Goal: Transaction & Acquisition: Purchase product/service

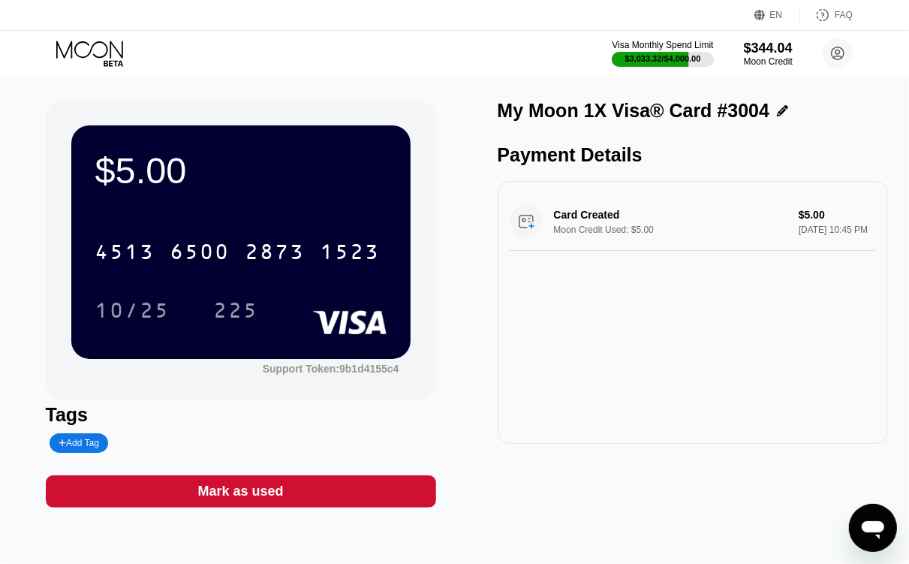
click at [107, 55] on icon at bounding box center [91, 54] width 70 height 26
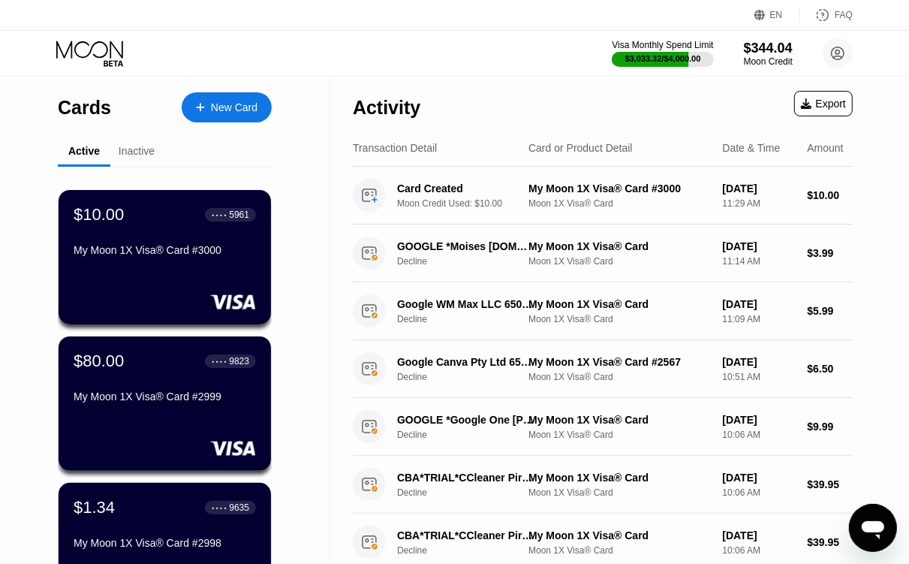
click at [220, 105] on div "New Card" at bounding box center [234, 107] width 47 height 13
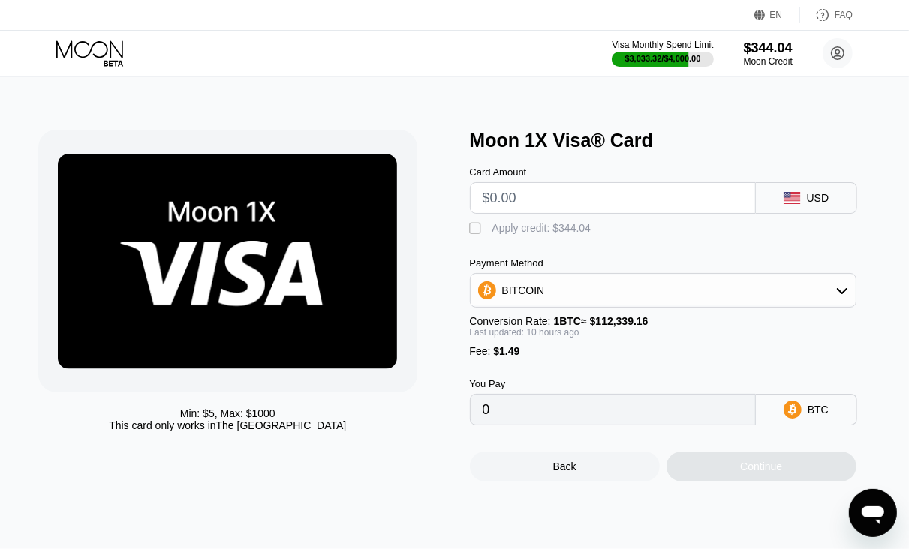
type input "$6"
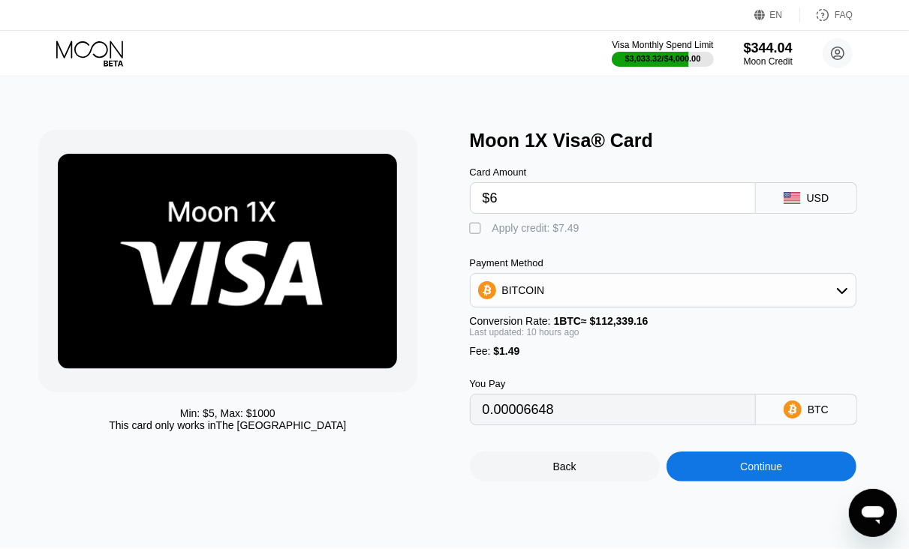
type input "0.00006648"
type input "$6"
type input "0"
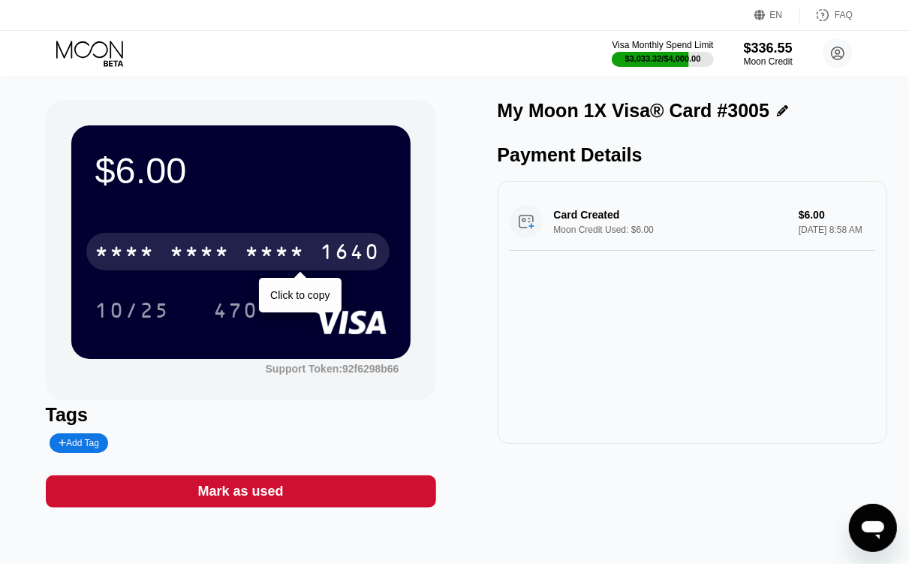
click at [353, 244] on div "1640" at bounding box center [350, 254] width 60 height 24
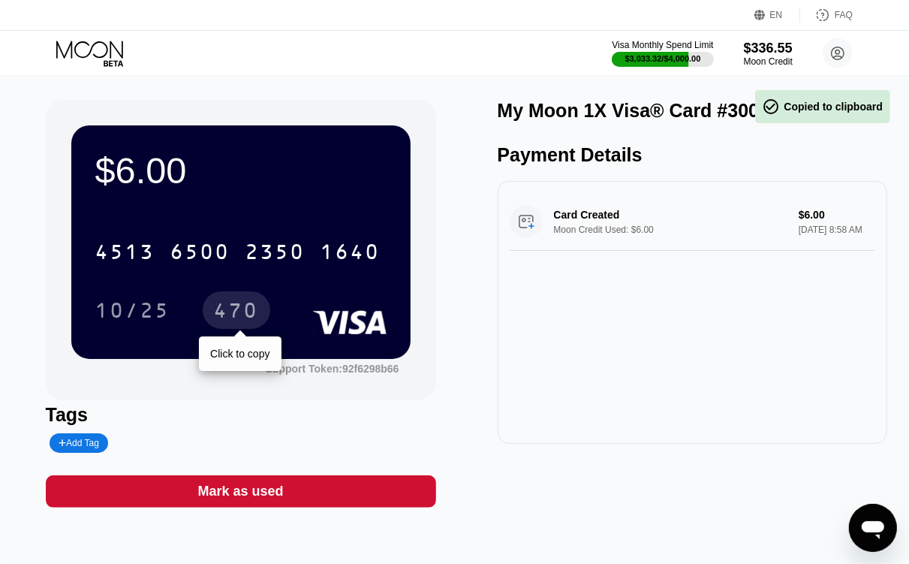
click at [226, 319] on div "470" at bounding box center [236, 312] width 45 height 24
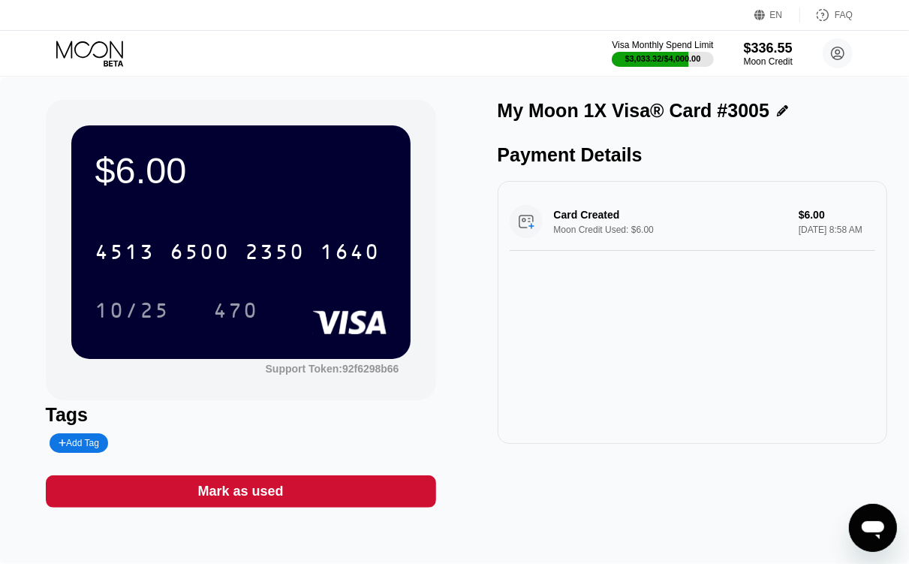
click at [94, 49] on icon at bounding box center [91, 54] width 70 height 26
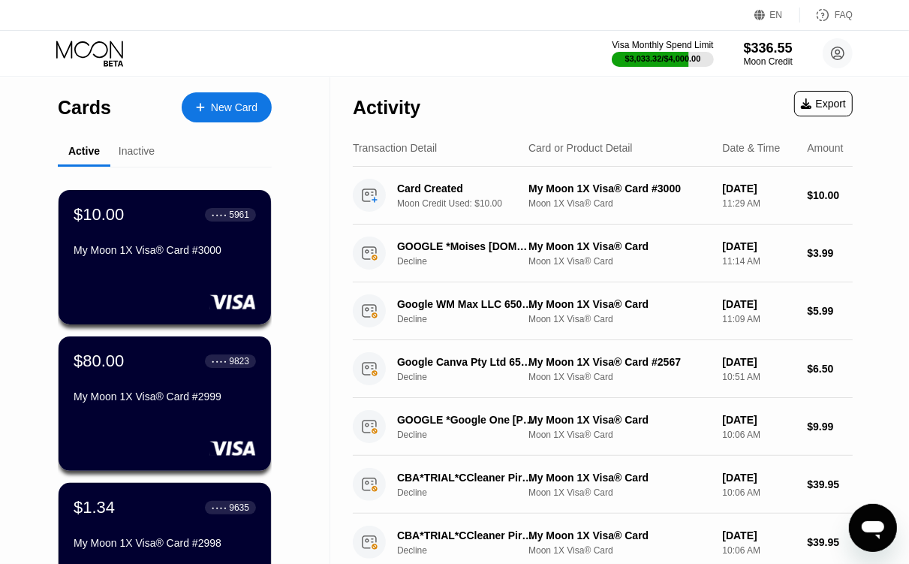
click at [219, 113] on div "New Card" at bounding box center [234, 107] width 47 height 13
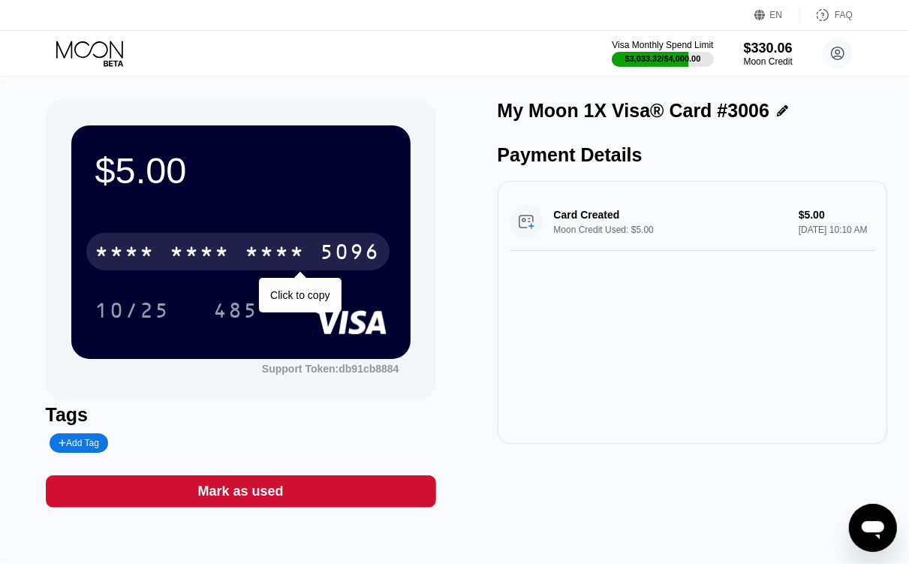
click at [350, 249] on div "5096" at bounding box center [350, 254] width 60 height 24
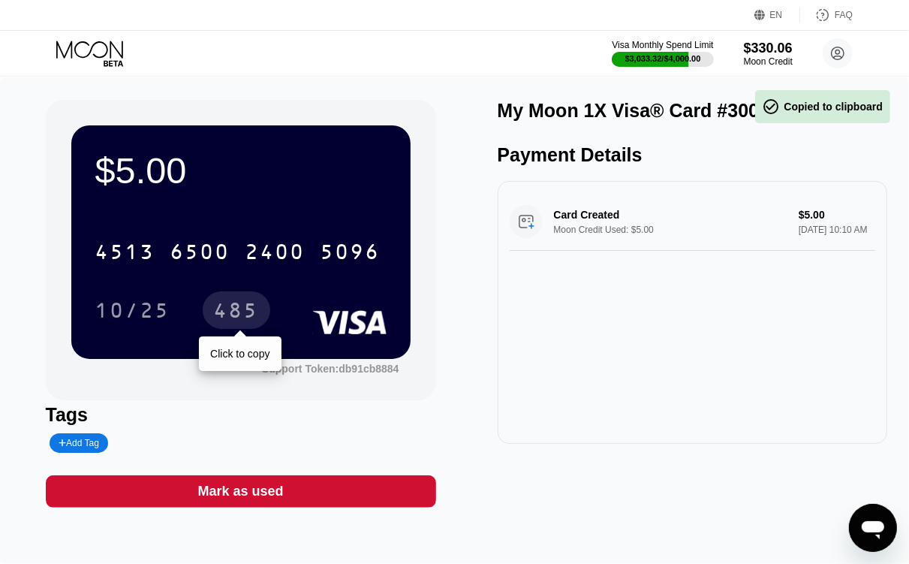
click at [238, 296] on div "485" at bounding box center [237, 310] width 68 height 38
